Goal: Check status: Check status

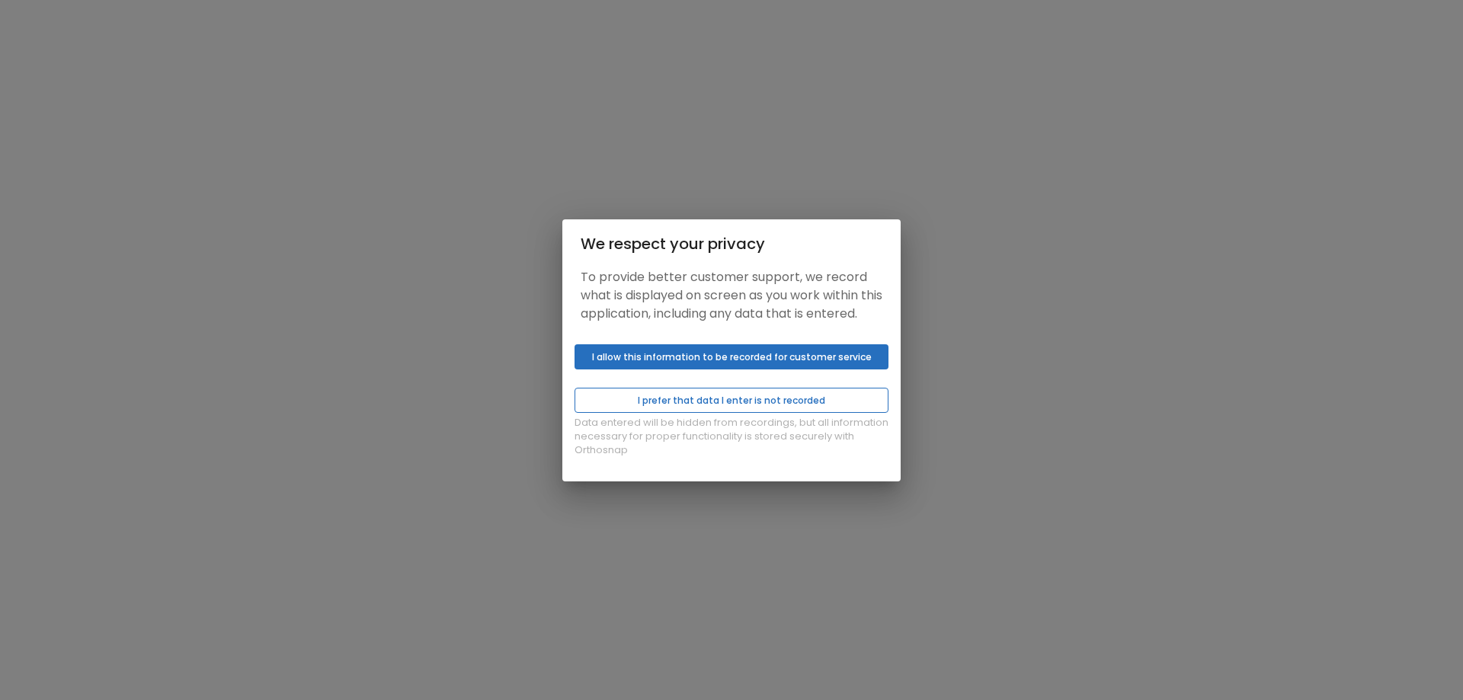
click at [781, 413] on button "I prefer that data I enter is not recorded" at bounding box center [732, 400] width 314 height 25
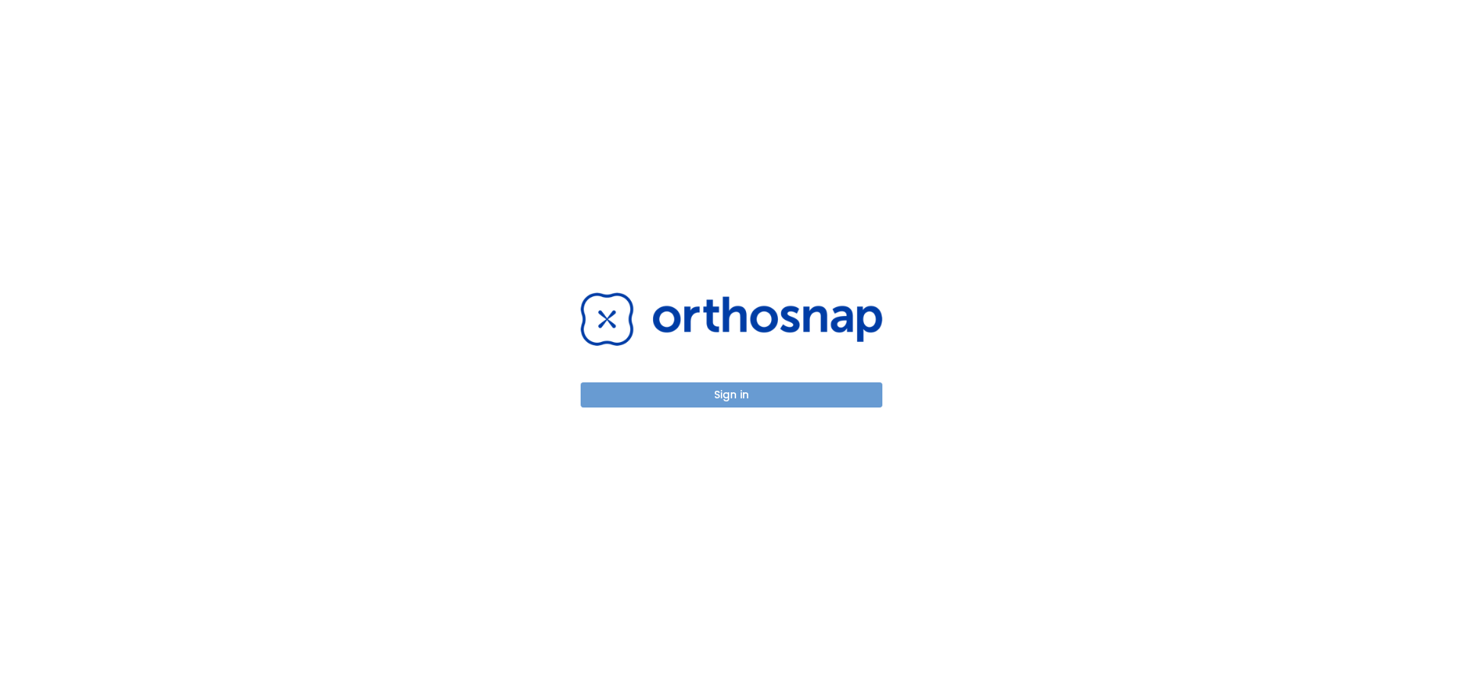
click at [803, 397] on button "Sign in" at bounding box center [732, 395] width 302 height 25
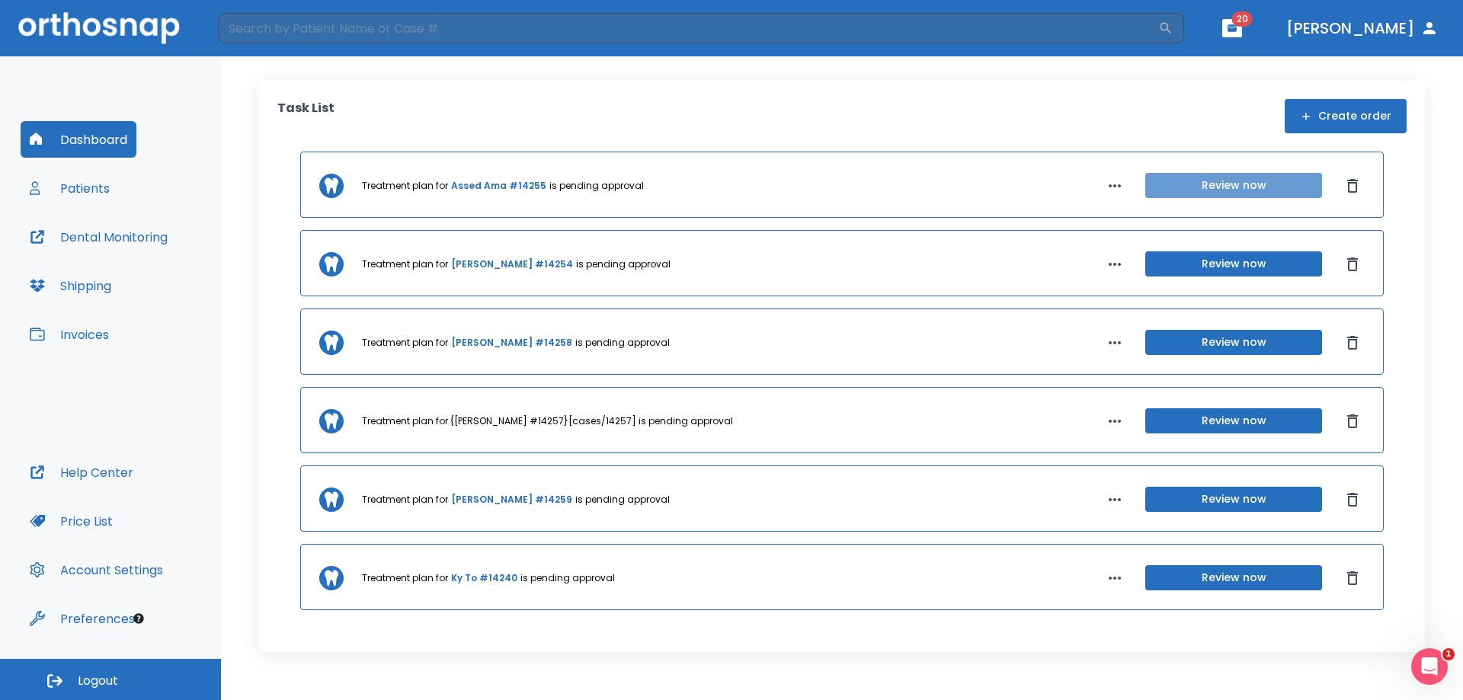
click at [1260, 173] on button "Review now" at bounding box center [1234, 185] width 177 height 25
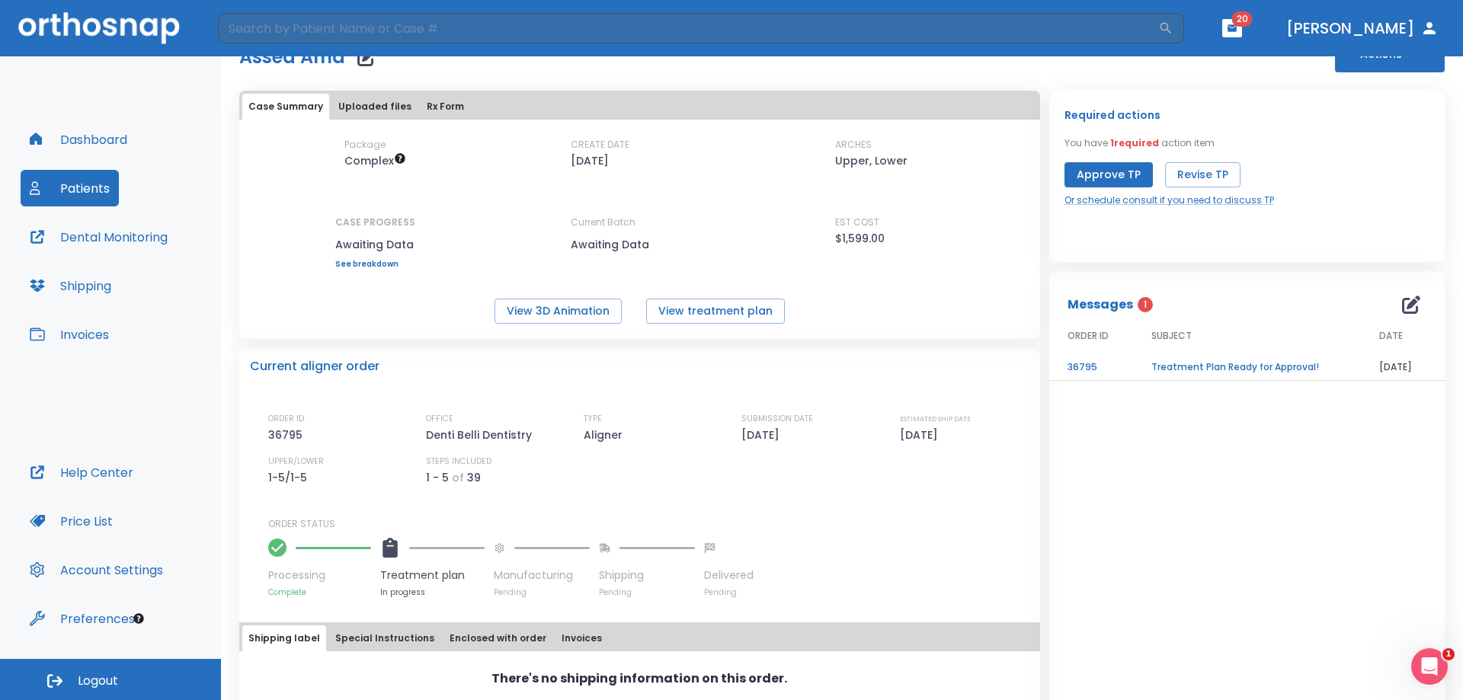
scroll to position [76, 0]
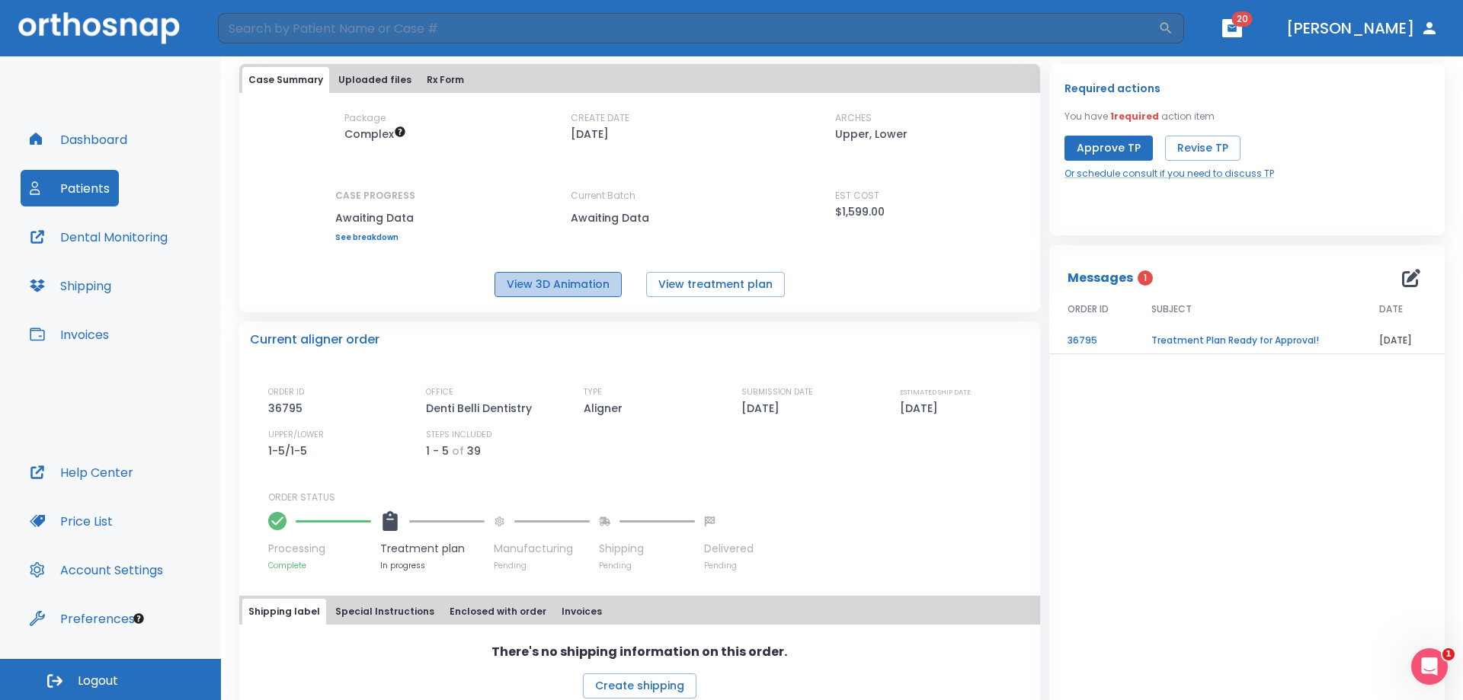
click at [619, 280] on button "View 3D Animation" at bounding box center [558, 284] width 127 height 25
